Goal: Task Accomplishment & Management: Manage account settings

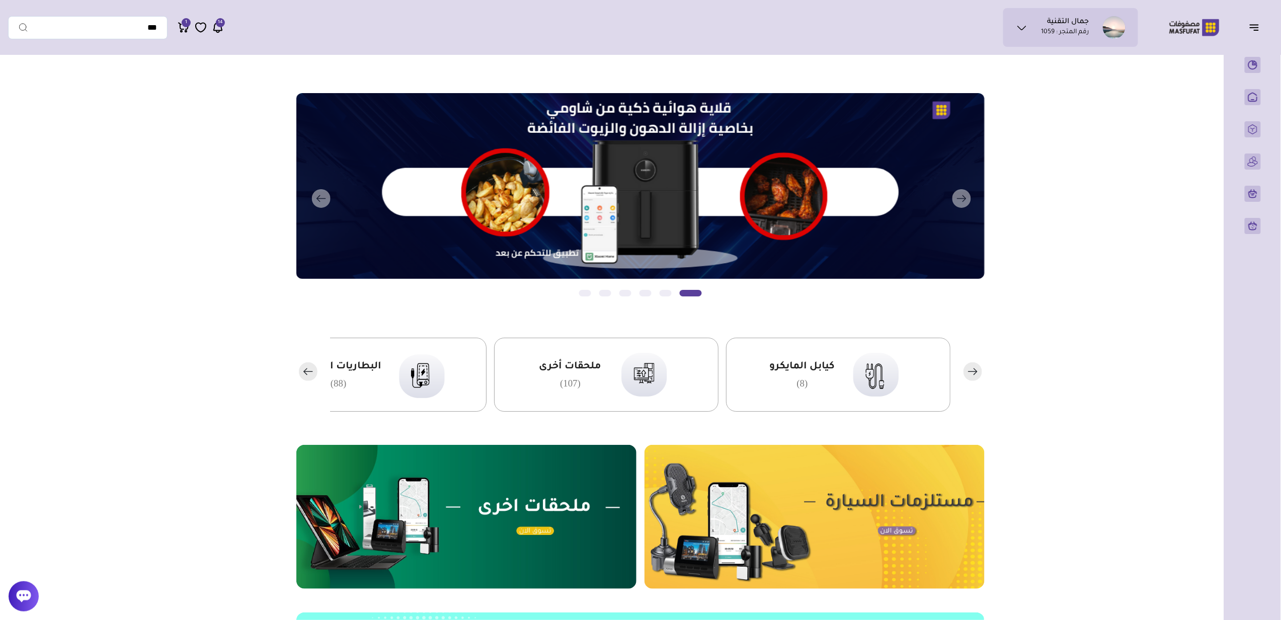
click at [1027, 27] on icon at bounding box center [1022, 28] width 12 height 12
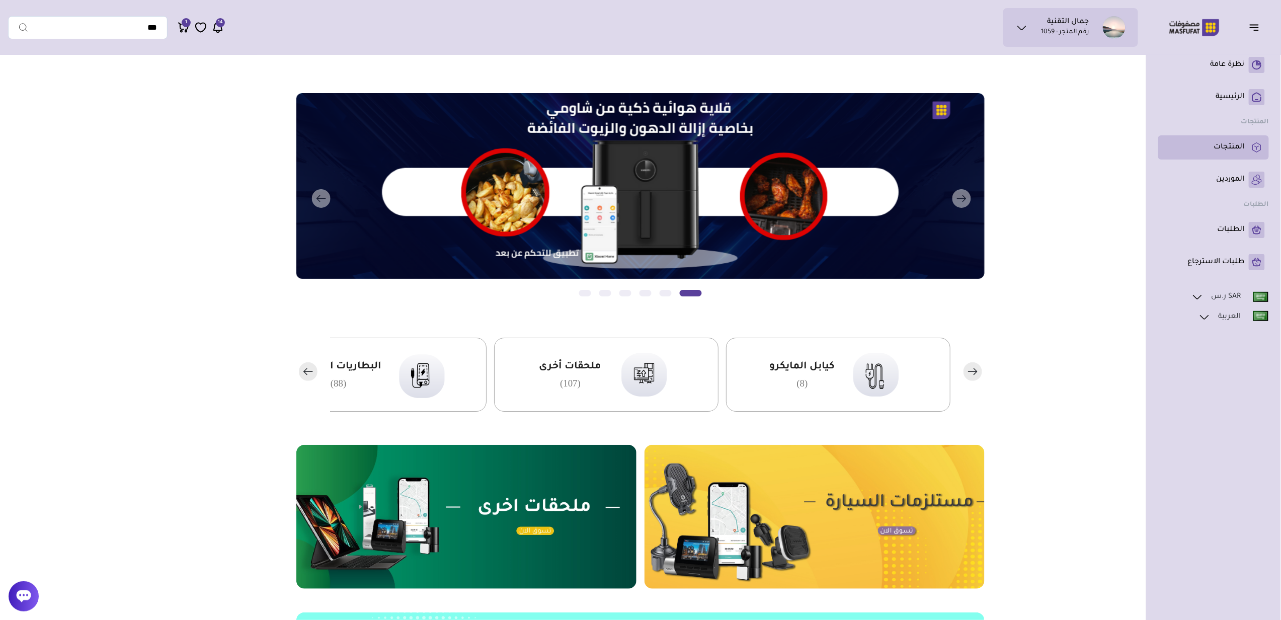
click at [1237, 148] on p "المنتجات" at bounding box center [1229, 147] width 31 height 10
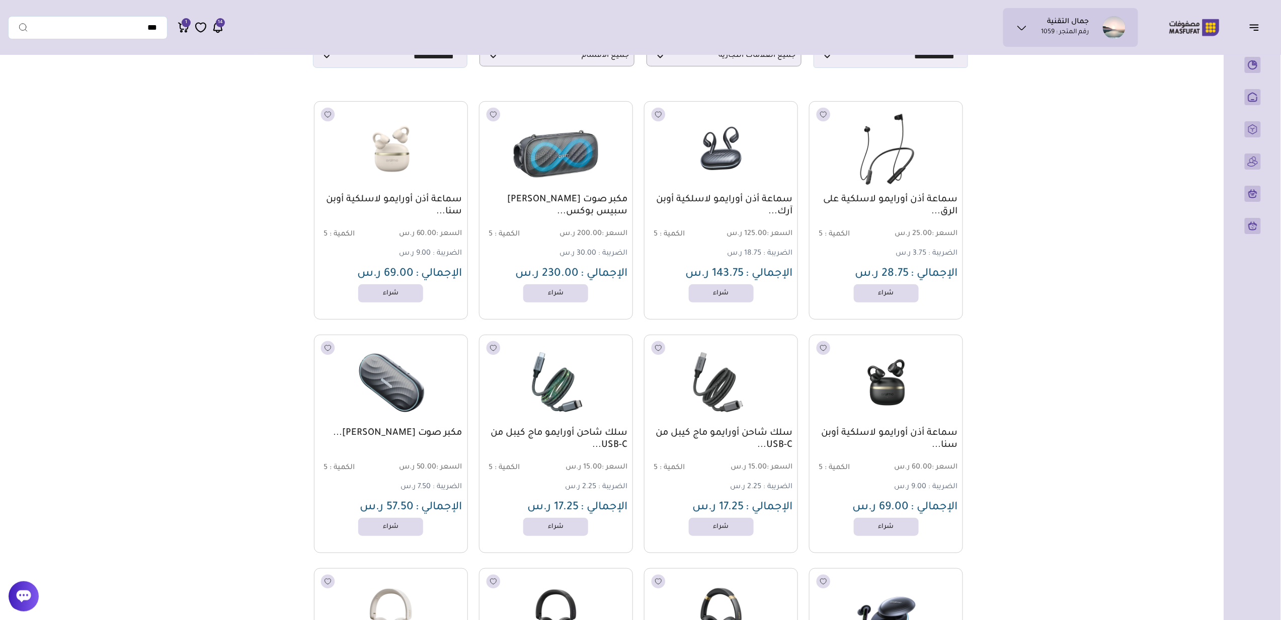
scroll to position [67, 0]
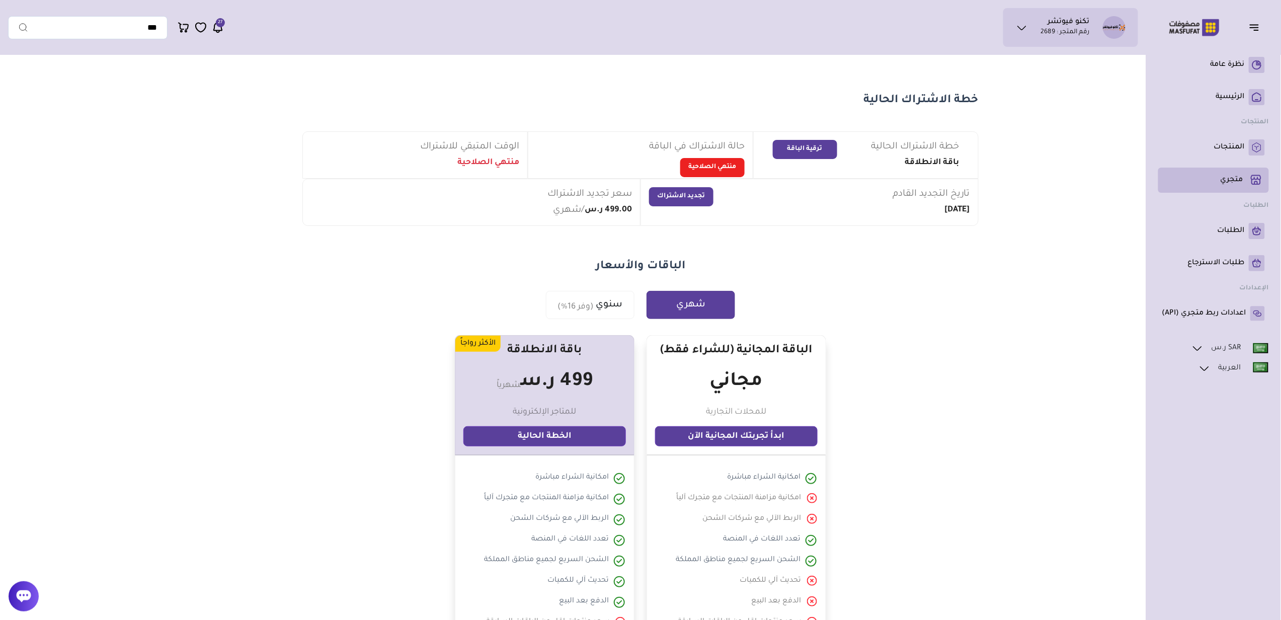
click at [1222, 176] on p "متجري ( 0 )" at bounding box center [1232, 180] width 23 height 10
click at [1238, 179] on p "متجري ( 0 )" at bounding box center [1232, 180] width 23 height 10
click at [1231, 172] on link "متجري ( 0 )" at bounding box center [1213, 180] width 103 height 17
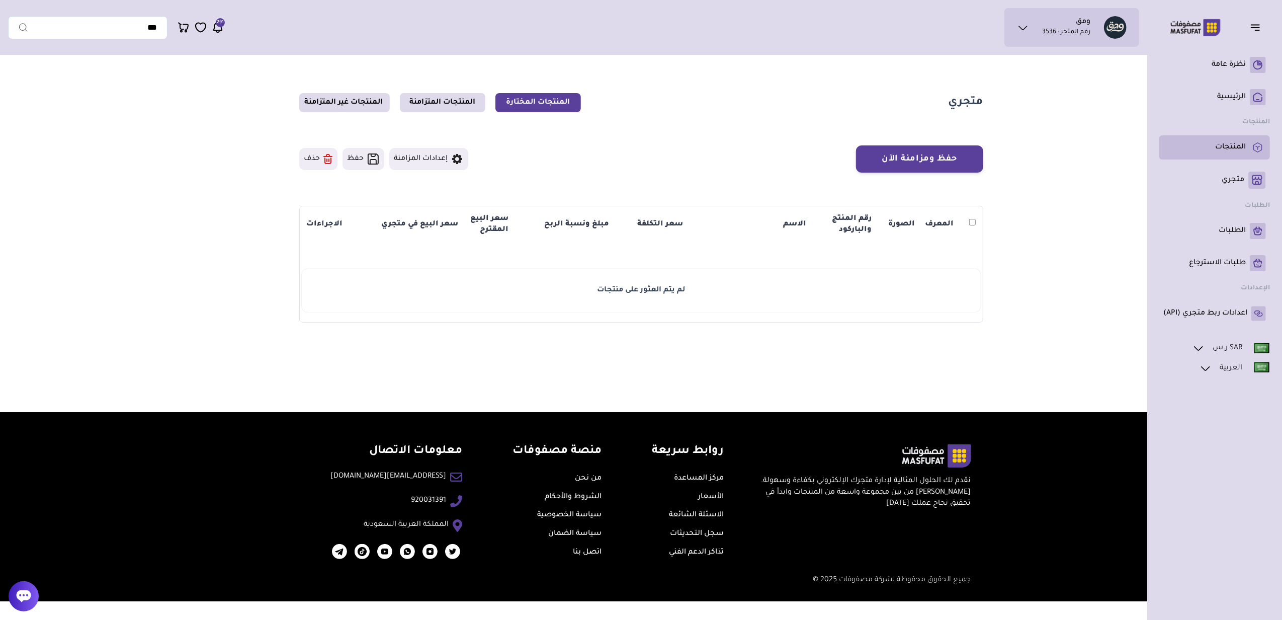
click at [1222, 148] on p "المنتجات" at bounding box center [1230, 147] width 31 height 10
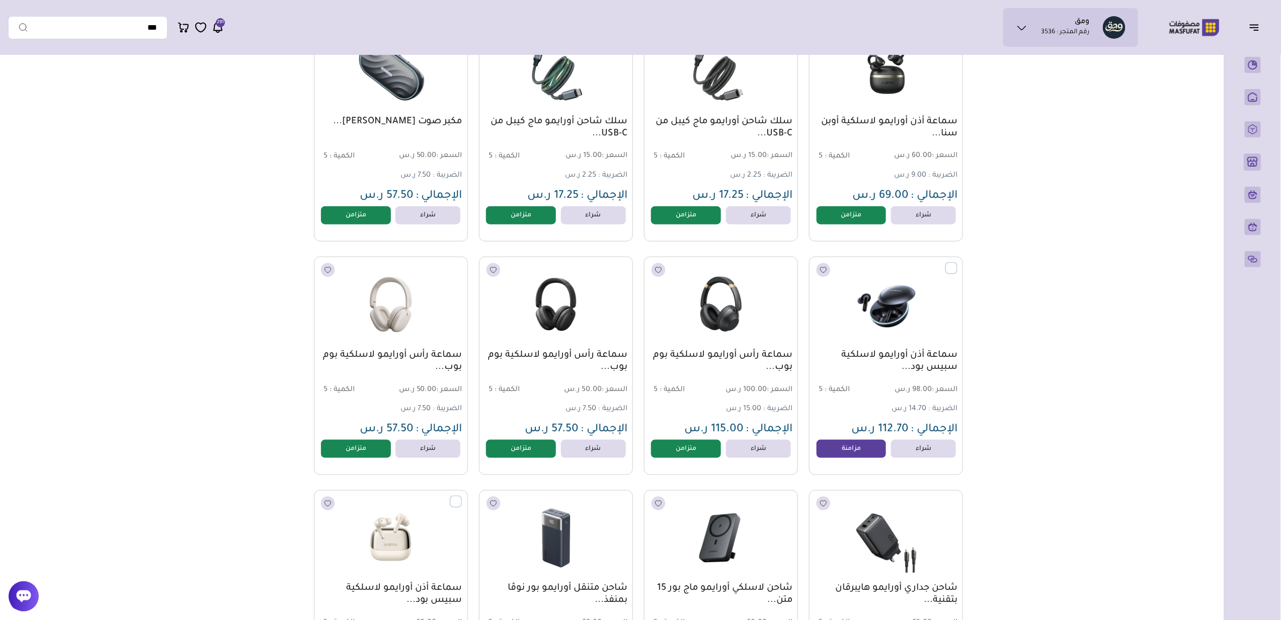
scroll to position [402, 0]
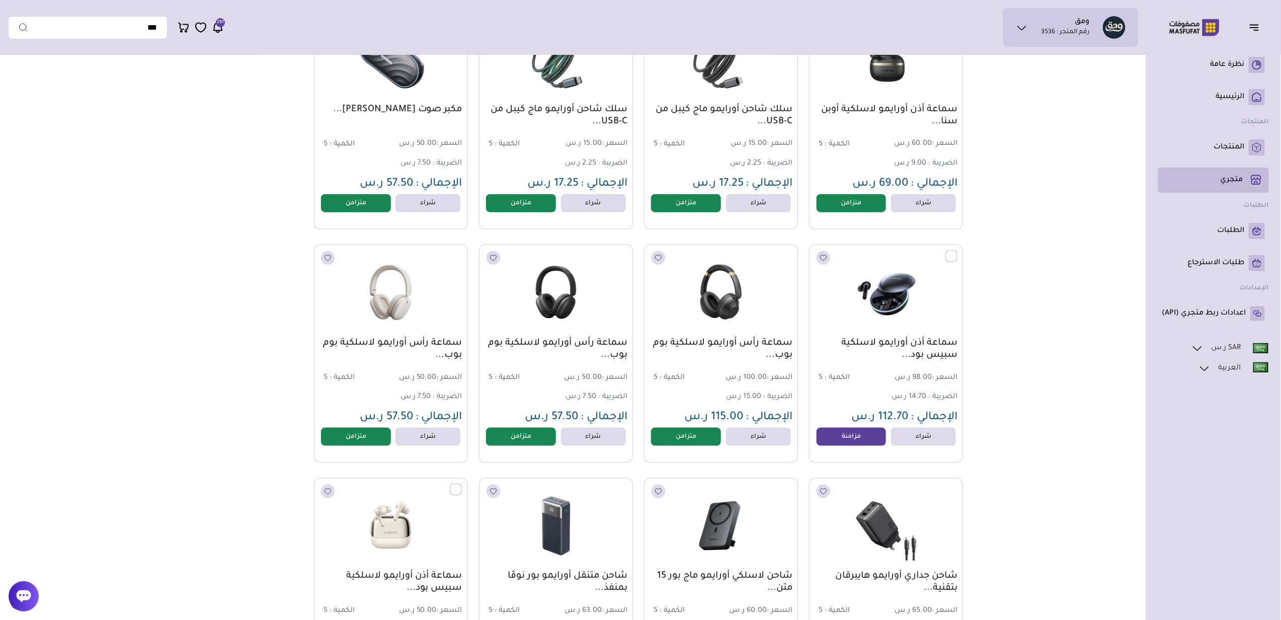
click at [1231, 181] on p "متجري ( 0 )" at bounding box center [1232, 180] width 23 height 10
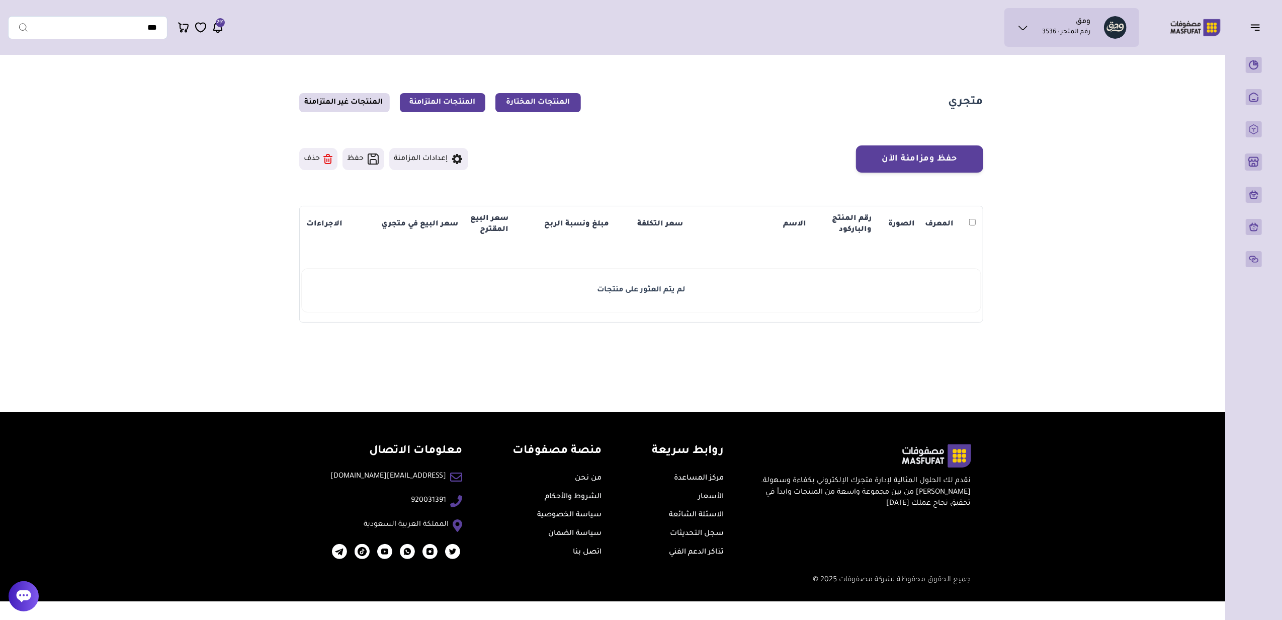
click at [448, 101] on link "المنتجات المتزامنة" at bounding box center [443, 102] width 86 height 19
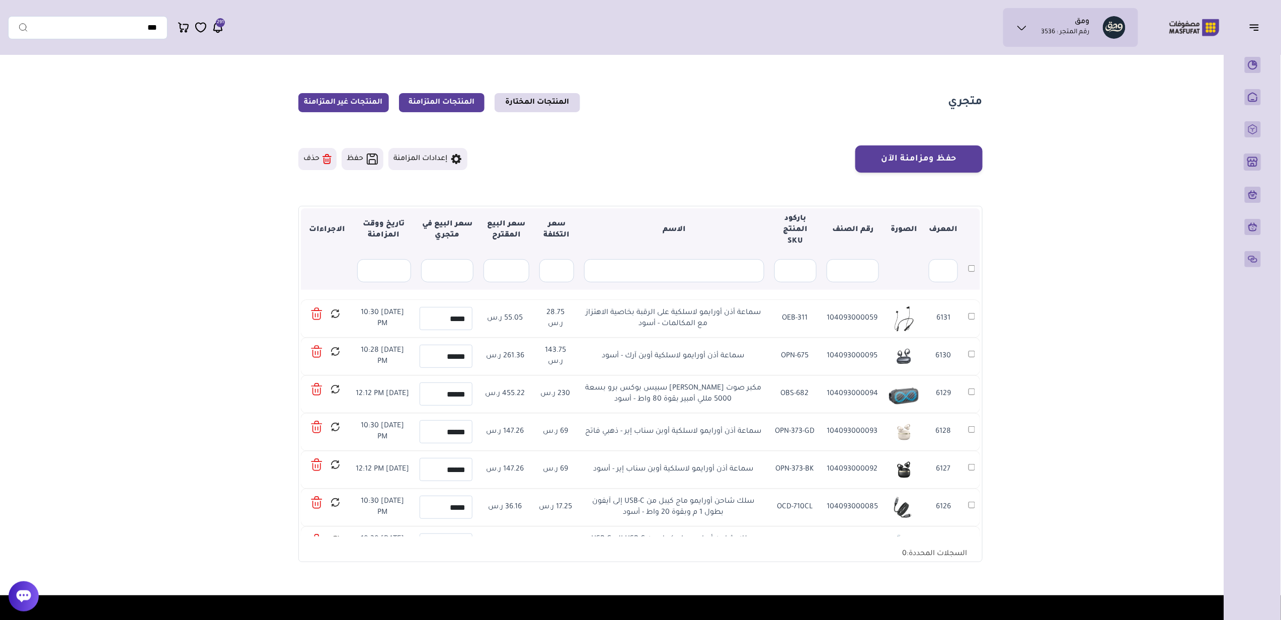
click at [358, 104] on link "المنتجات غير المتزامنة" at bounding box center [343, 102] width 91 height 19
